Goal: Book appointment/travel/reservation

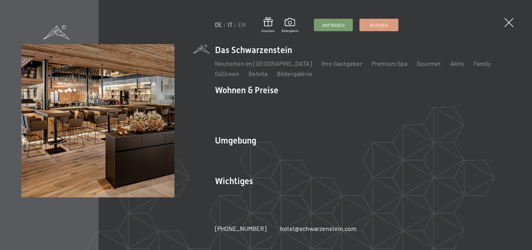
click at [229, 25] on link "IT" at bounding box center [230, 24] width 5 height 7
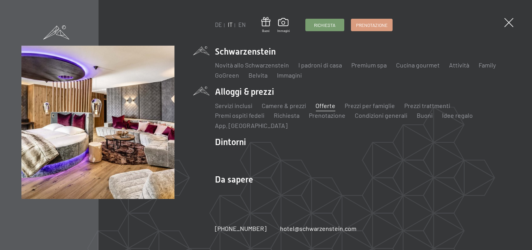
click at [320, 108] on link "Offerte" at bounding box center [326, 105] width 20 height 7
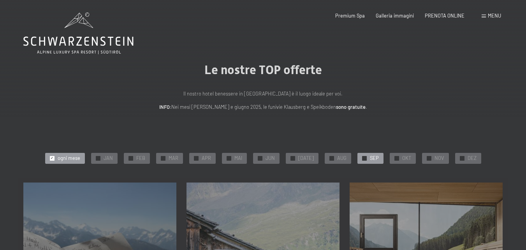
click at [365, 157] on div "✓ SEP" at bounding box center [371, 158] width 26 height 11
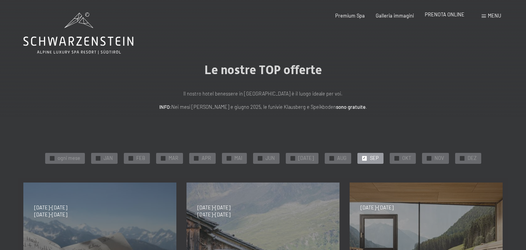
click at [445, 15] on span "PRENOTA ONLINE" at bounding box center [445, 14] width 40 height 6
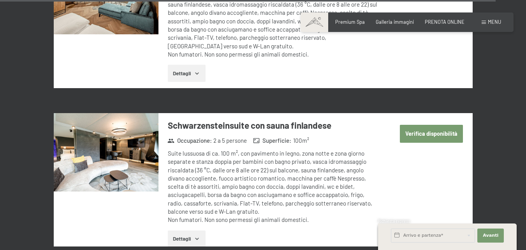
scroll to position [2582, 0]
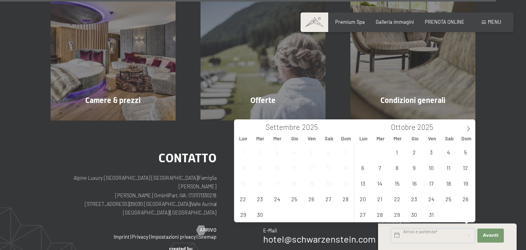
click at [402, 232] on input "text" at bounding box center [433, 235] width 84 height 14
click at [262, 199] on span "23" at bounding box center [259, 198] width 15 height 15
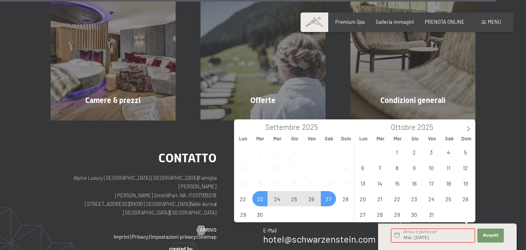
click at [329, 197] on span "27" at bounding box center [328, 198] width 15 height 15
type input "Mar. 23/09/2025 - Sab. 27/09/2025"
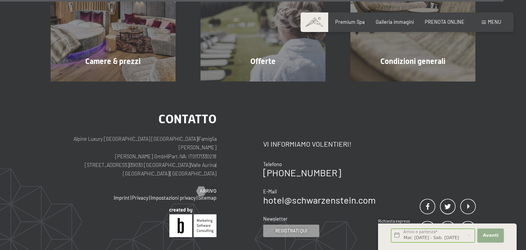
scroll to position [0, 0]
click at [493, 234] on span "Avanti" at bounding box center [491, 235] width 16 height 6
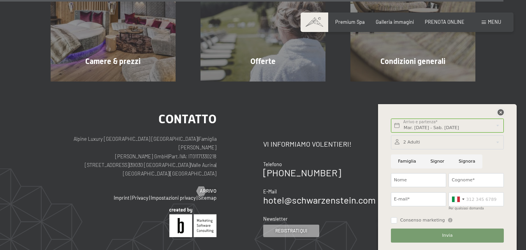
click at [503, 112] on icon at bounding box center [501, 112] width 6 height 6
